Goal: Transaction & Acquisition: Purchase product/service

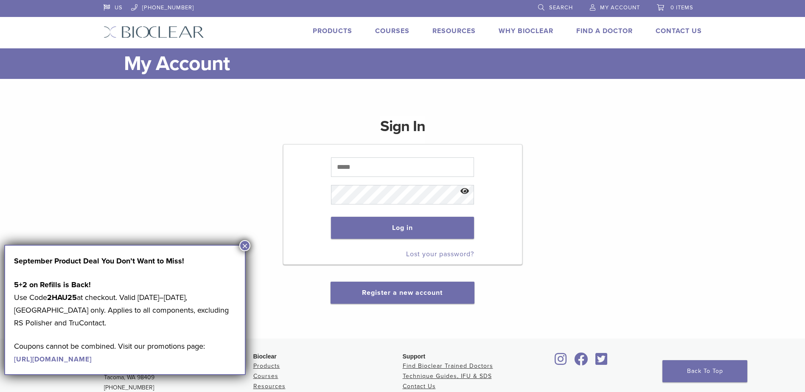
click at [243, 248] on button "×" at bounding box center [244, 245] width 11 height 11
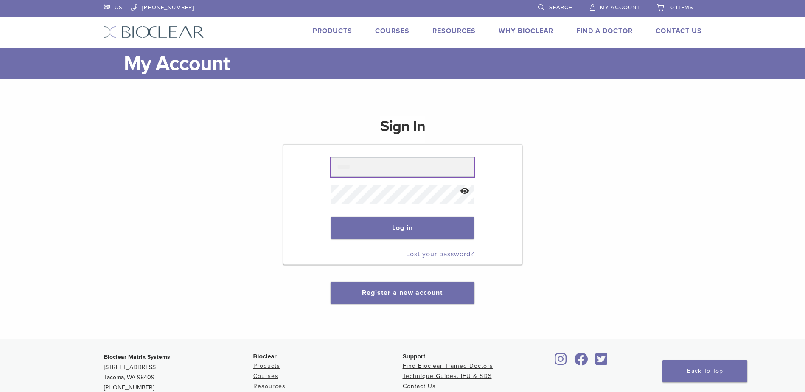
click at [359, 170] on input "text" at bounding box center [402, 168] width 143 height 20
click at [376, 171] on input "text" at bounding box center [402, 168] width 143 height 20
type input "**********"
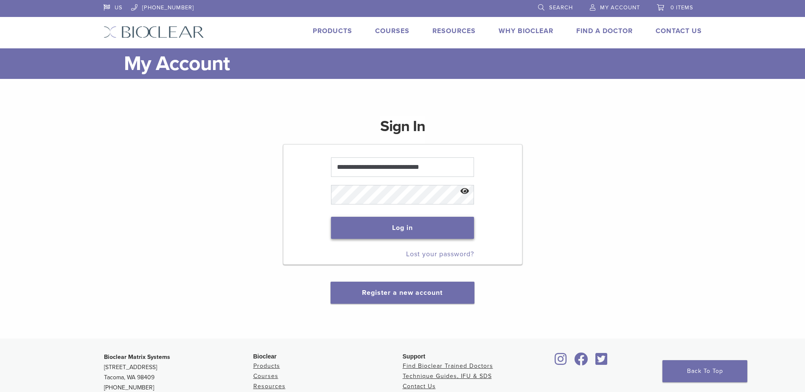
click at [432, 233] on button "Log in" at bounding box center [402, 228] width 143 height 22
click at [388, 223] on button "Log in" at bounding box center [402, 228] width 143 height 22
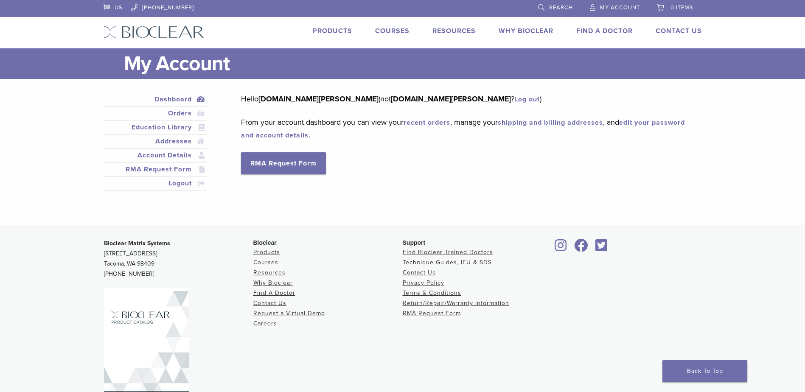
click at [619, 8] on span "My Account" at bounding box center [620, 7] width 40 height 7
click at [187, 112] on link "Orders" at bounding box center [155, 113] width 100 height 10
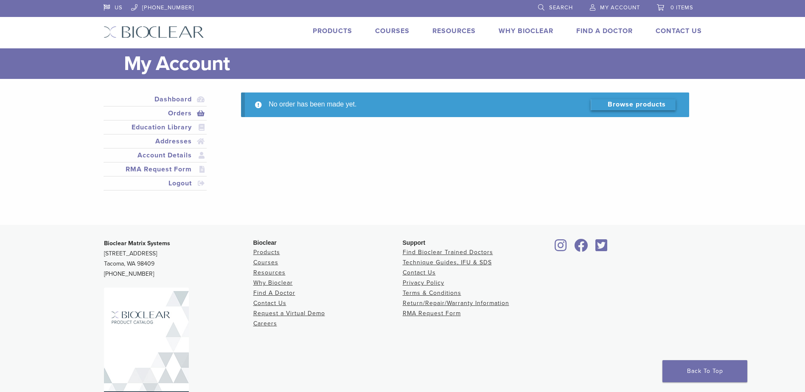
click at [642, 101] on link "Browse products" at bounding box center [633, 104] width 85 height 11
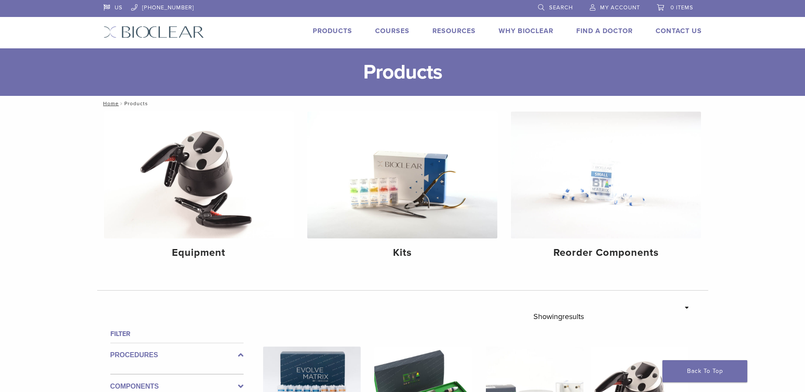
click at [543, 5] on link "Search" at bounding box center [555, 6] width 35 height 13
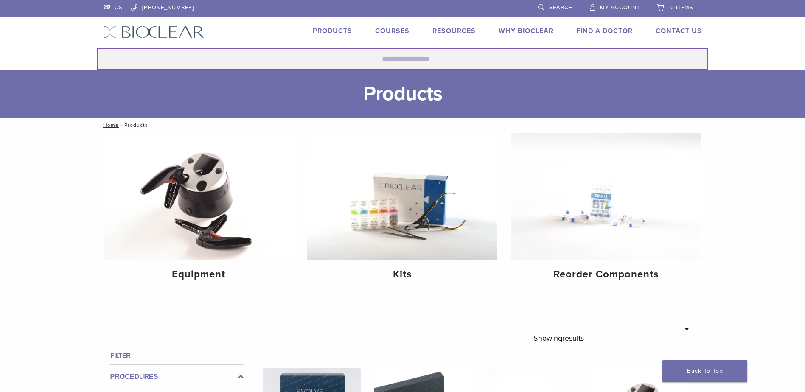
click at [320, 58] on input "Search for:" at bounding box center [402, 59] width 611 height 22
type input "**********"
click at [97, 48] on button "Search" at bounding box center [97, 48] width 0 height 0
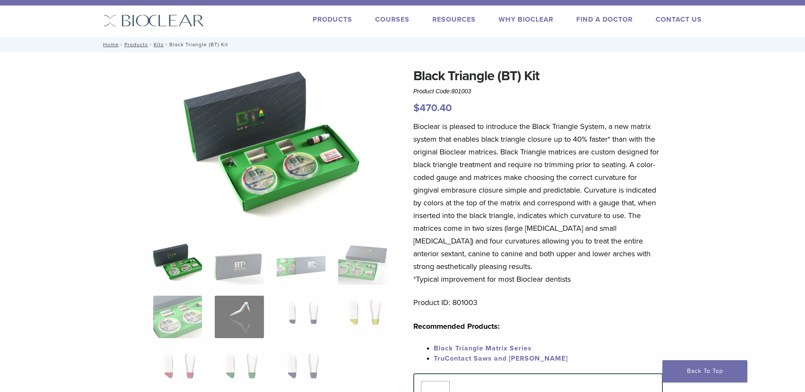
scroll to position [11, 0]
